Goal: Task Accomplishment & Management: Use online tool/utility

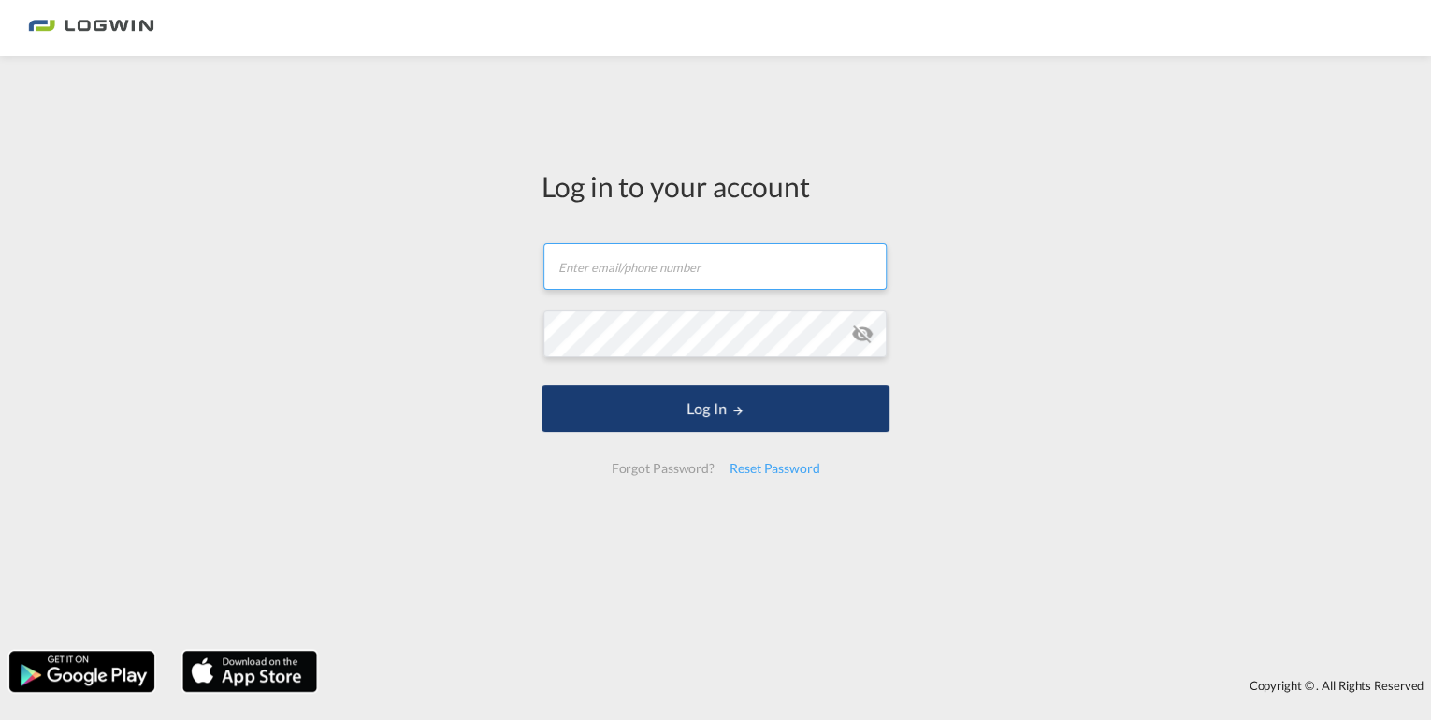
type input "[EMAIL_ADDRESS][DOMAIN_NAME]"
click at [627, 419] on button "Log In" at bounding box center [716, 408] width 348 height 47
